Goal: Find specific page/section: Find specific page/section

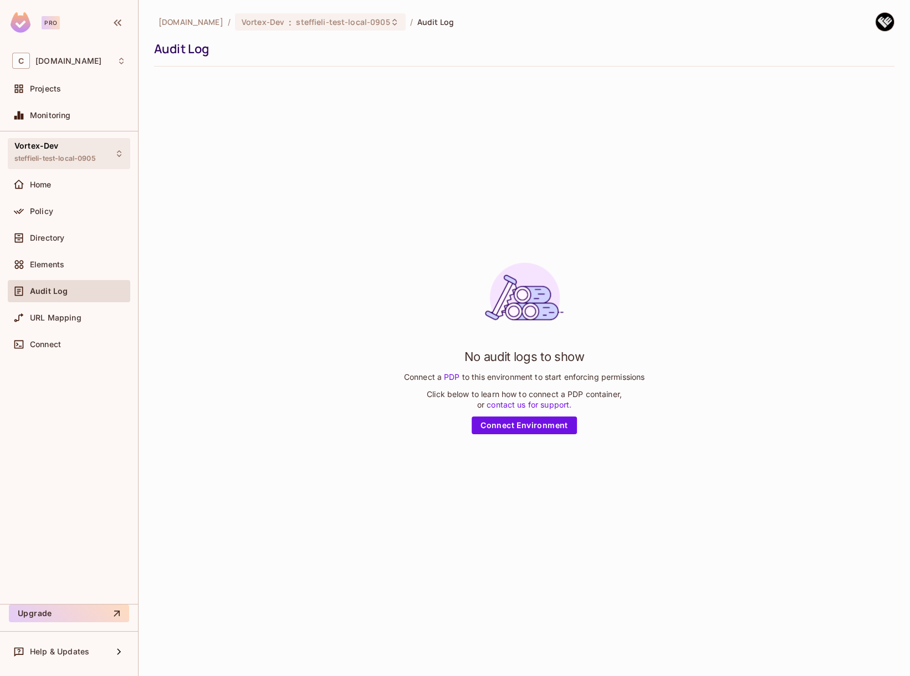
click at [52, 160] on span "steffieli-test-local-0905" at bounding box center [55, 158] width 82 height 9
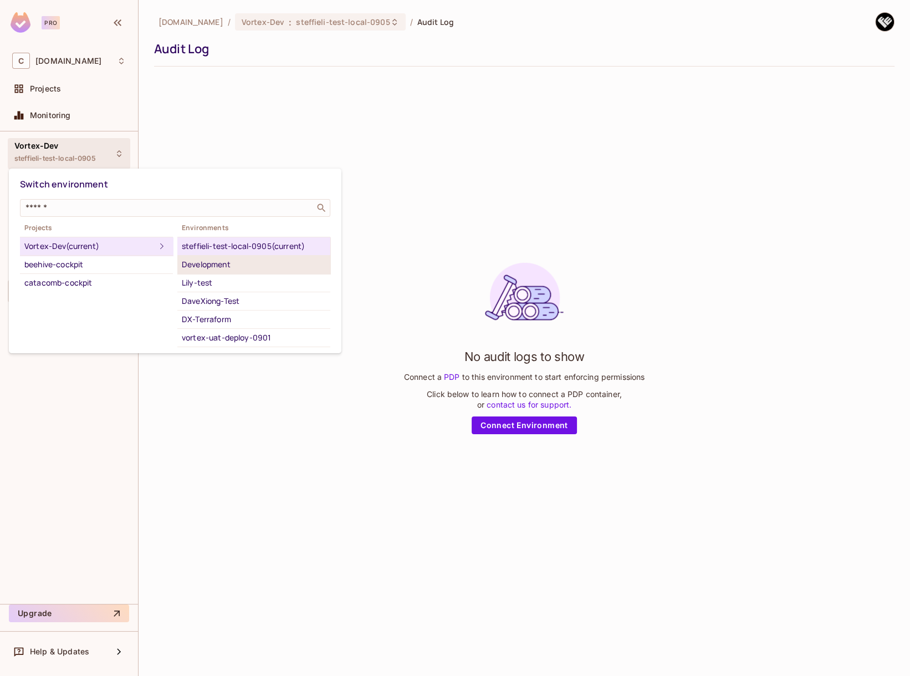
click at [242, 268] on div "Development" at bounding box center [254, 264] width 144 height 13
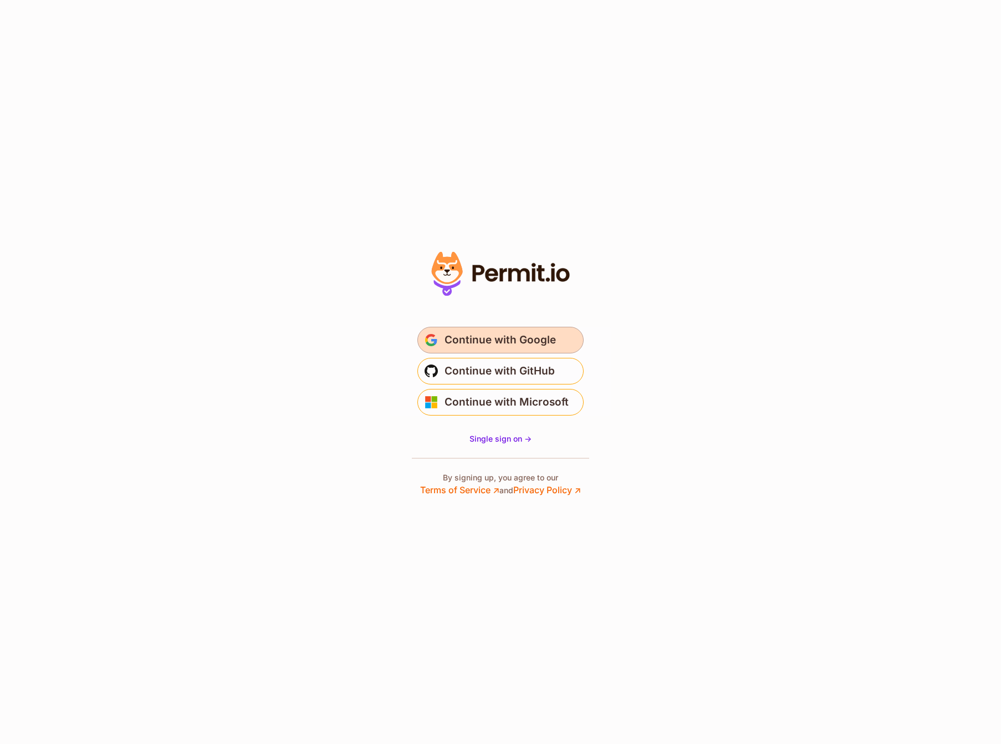
click at [517, 339] on span "Continue with Google" at bounding box center [500, 340] width 111 height 18
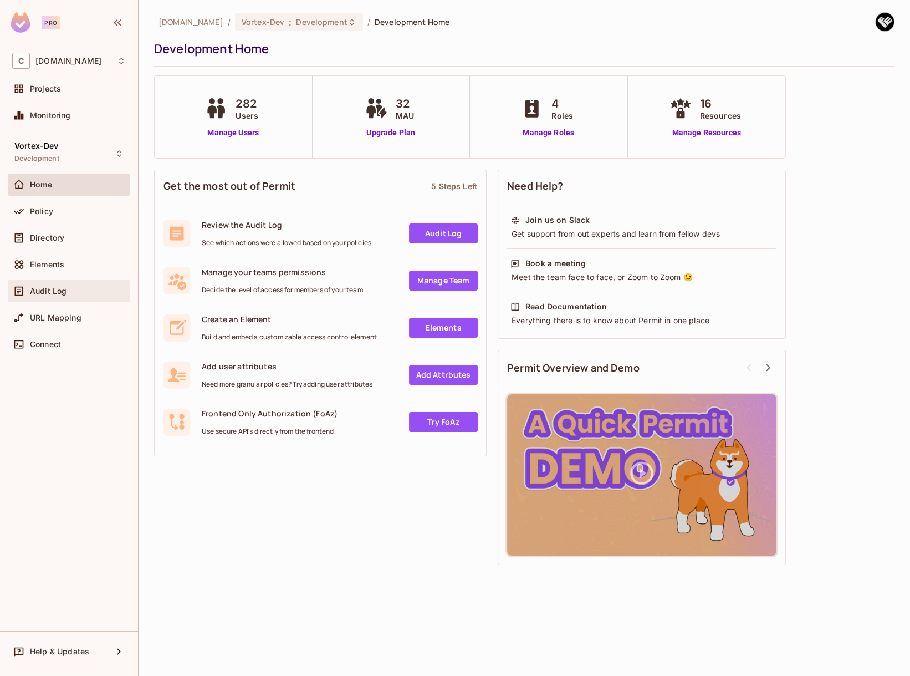
click at [59, 294] on span "Audit Log" at bounding box center [48, 291] width 37 height 9
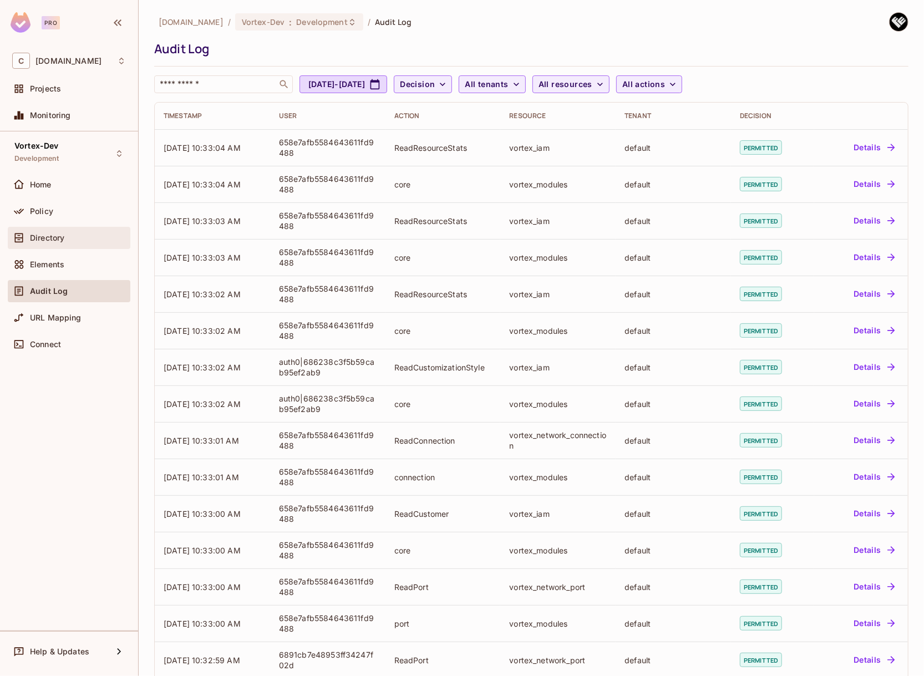
click at [64, 235] on span "Directory" at bounding box center [47, 237] width 34 height 9
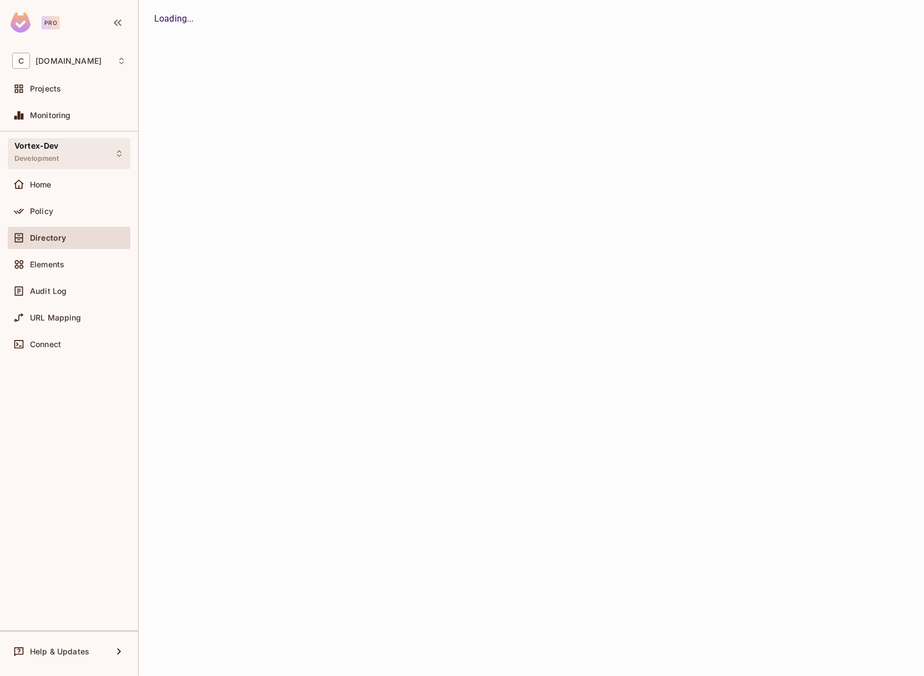
click at [78, 157] on div "Vortex-Dev Development" at bounding box center [69, 153] width 123 height 30
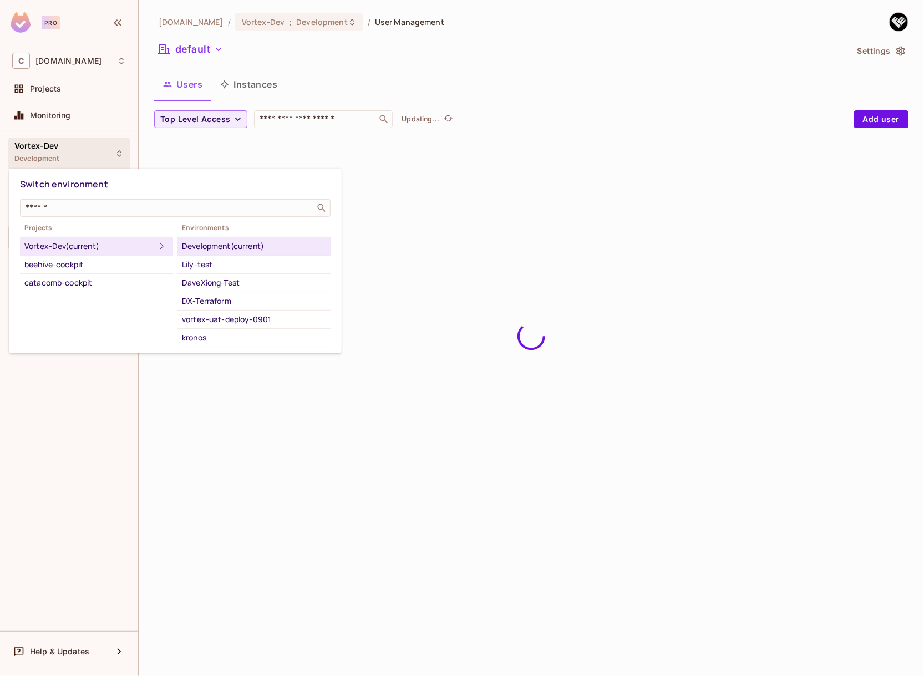
click at [472, 151] on div at bounding box center [462, 338] width 924 height 676
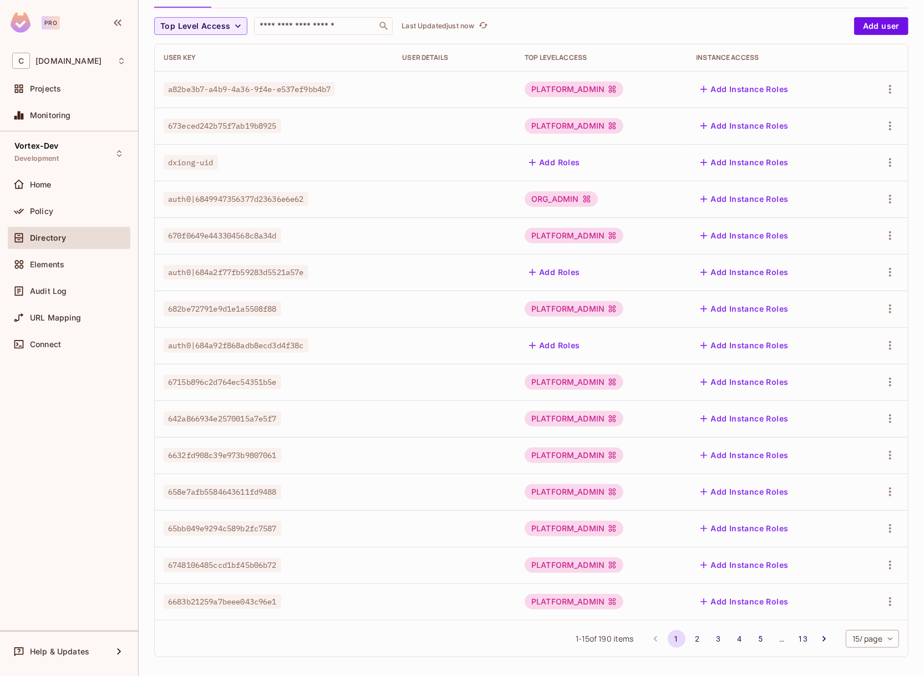
scroll to position [98, 0]
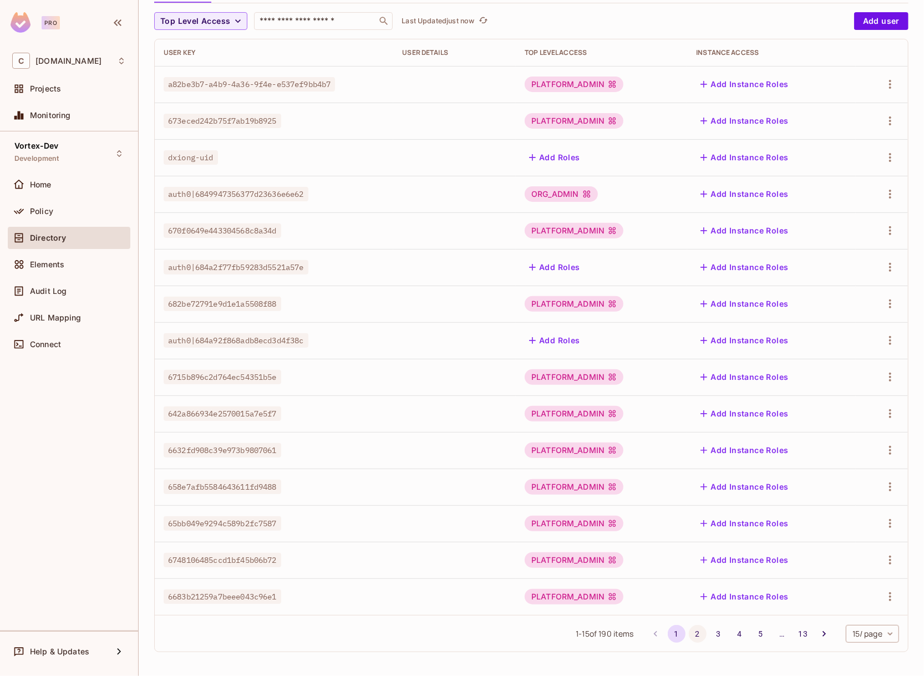
click at [692, 633] on button "2" at bounding box center [698, 634] width 18 height 18
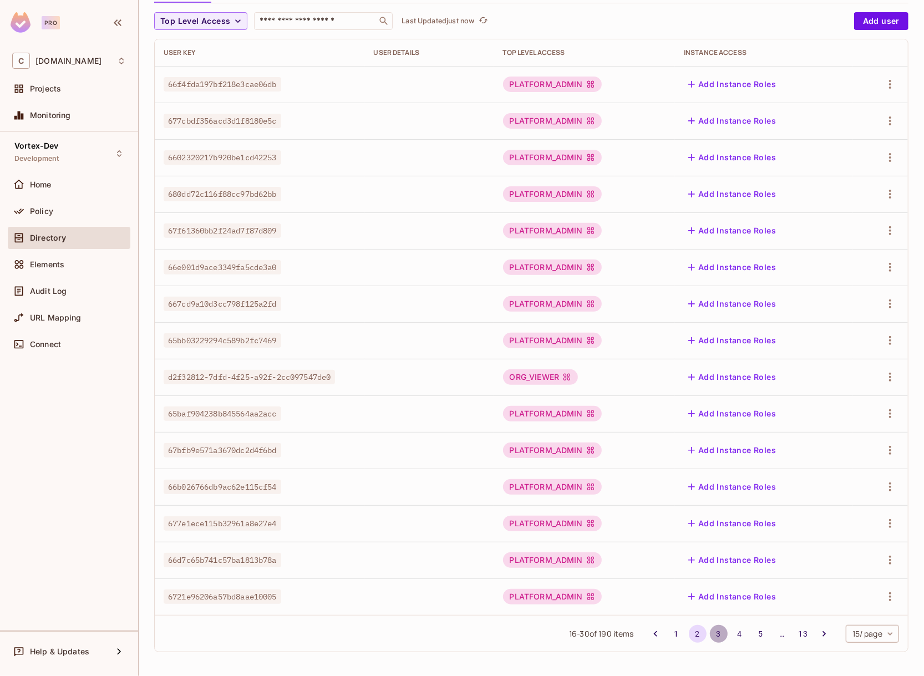
click at [714, 635] on button "3" at bounding box center [719, 634] width 18 height 18
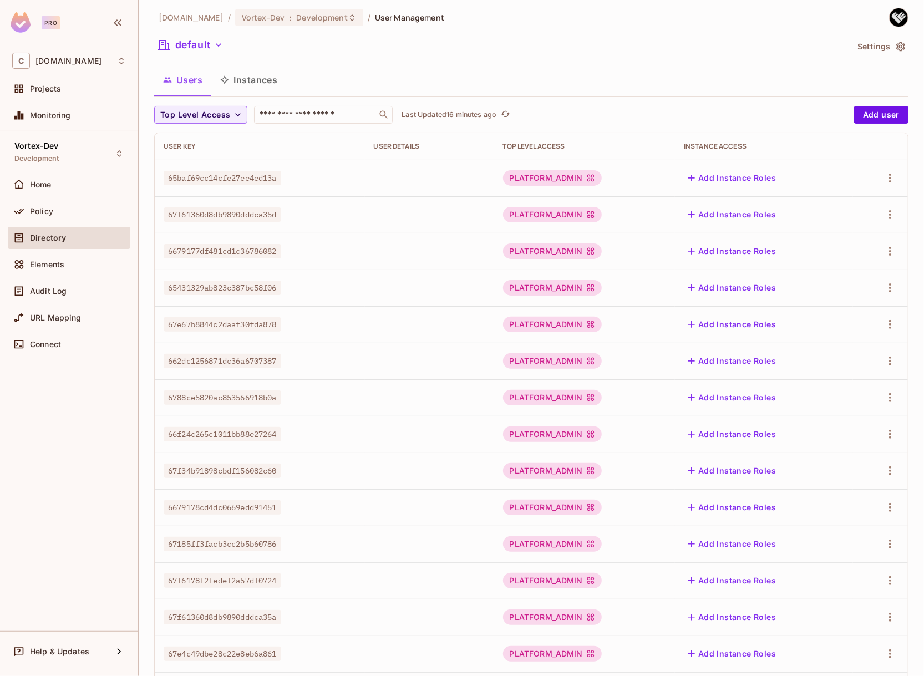
scroll to position [0, 0]
